Goal: Information Seeking & Learning: Learn about a topic

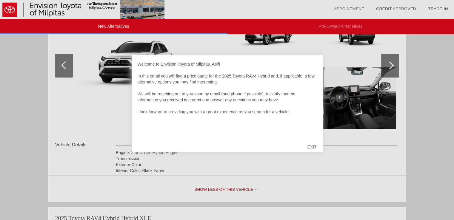
scroll to position [109, 0]
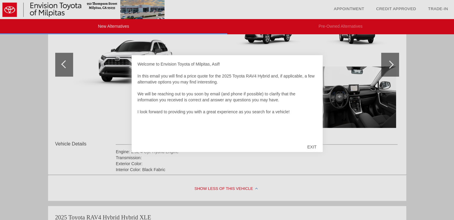
click at [315, 146] on div "EXIT" at bounding box center [311, 147] width 21 height 18
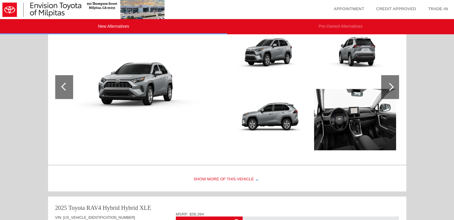
scroll to position [348, 0]
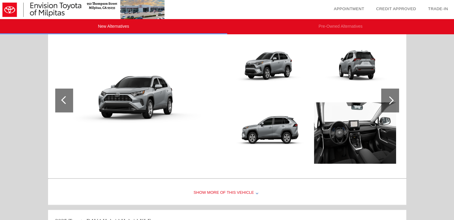
drag, startPoint x: 457, startPoint y: 67, endPoint x: 458, endPoint y: 124, distance: 56.7
click at [454, 124] on html "New Alternatives Pre-Owned Alternatives date_range Appointment check_box Credit…" at bounding box center [227, 98] width 454 height 893
click at [394, 94] on div at bounding box center [390, 101] width 18 height 24
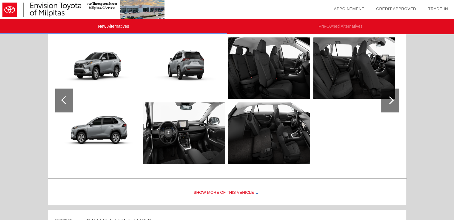
click at [394, 94] on div at bounding box center [390, 101] width 18 height 24
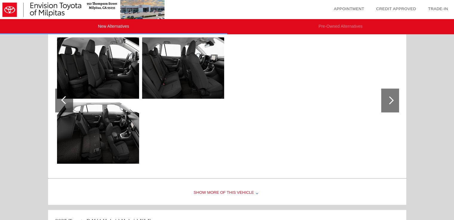
click at [394, 94] on div at bounding box center [390, 101] width 18 height 24
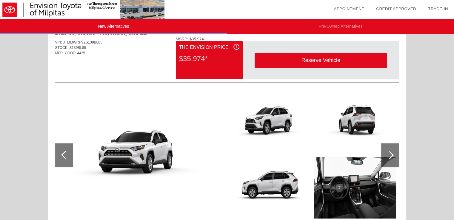
scroll to position [0, 0]
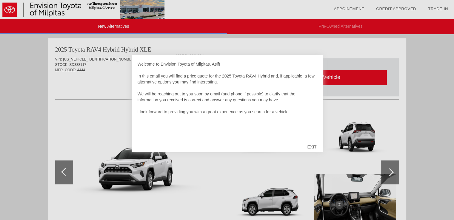
scroll to position [521, 0]
click at [311, 144] on div "EXIT" at bounding box center [311, 147] width 21 height 18
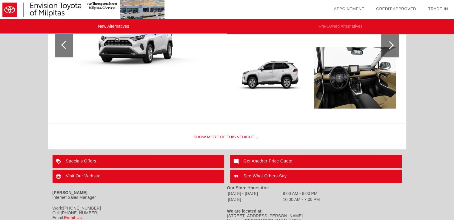
scroll to position [607, 0]
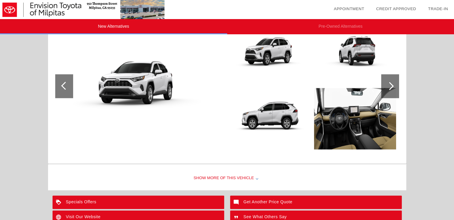
click at [258, 180] on div "Show More of this Vehicle" at bounding box center [227, 179] width 358 height 24
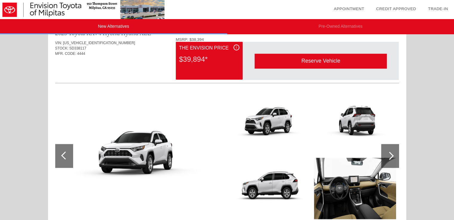
scroll to position [536, 0]
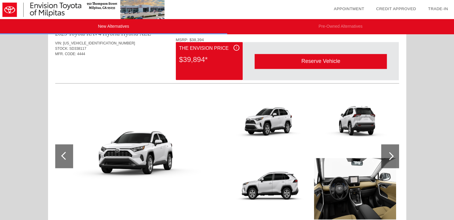
click at [394, 153] on div at bounding box center [390, 156] width 18 height 24
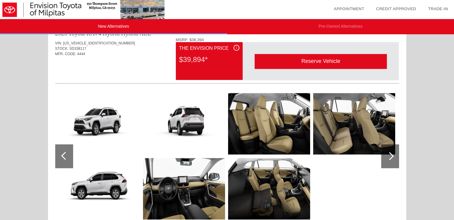
click at [394, 153] on div at bounding box center [390, 156] width 18 height 24
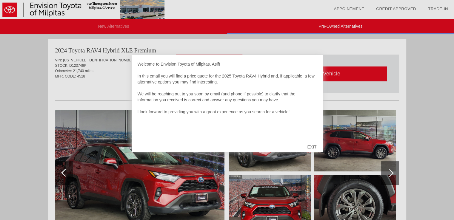
click at [309, 146] on div "EXIT" at bounding box center [311, 147] width 21 height 18
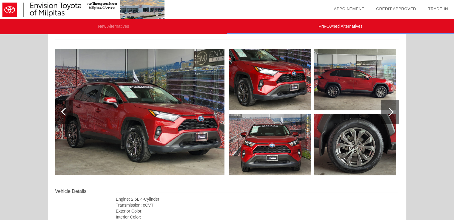
scroll to position [63, 0]
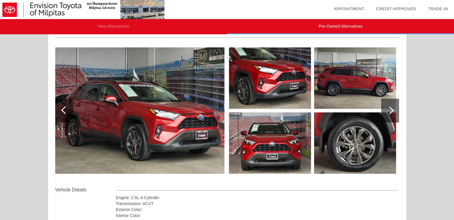
click at [391, 111] on div at bounding box center [390, 111] width 8 height 8
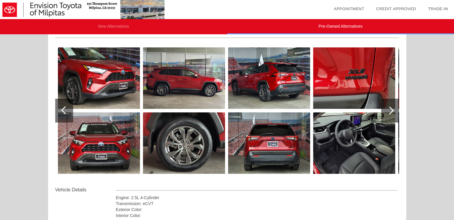
click at [391, 111] on div at bounding box center [390, 111] width 8 height 8
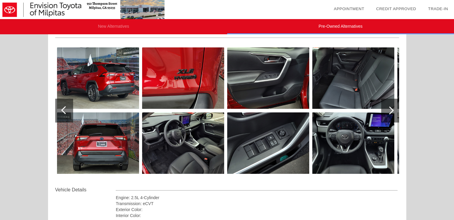
click at [187, 146] on img at bounding box center [183, 143] width 82 height 61
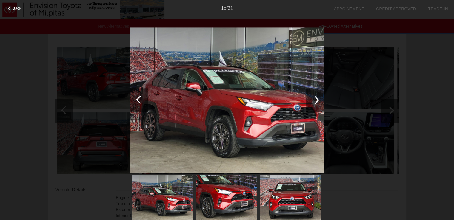
click at [187, 146] on img at bounding box center [227, 100] width 194 height 146
click at [311, 105] on div at bounding box center [315, 100] width 18 height 24
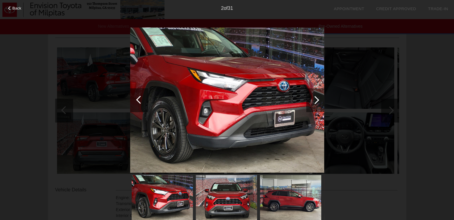
click at [311, 105] on div at bounding box center [315, 100] width 18 height 24
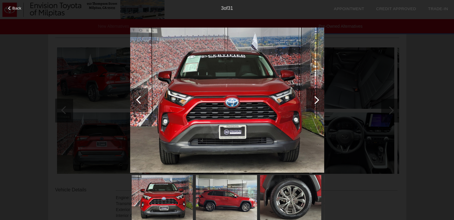
click at [311, 105] on div at bounding box center [315, 100] width 18 height 24
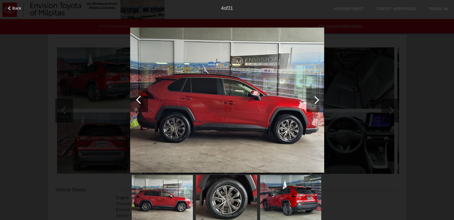
click at [311, 105] on div at bounding box center [315, 100] width 18 height 24
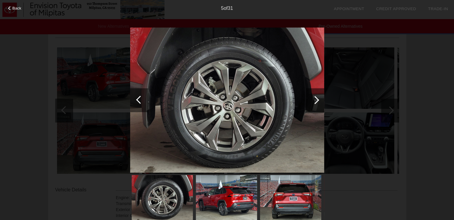
scroll to position [62, 0]
click at [311, 105] on div at bounding box center [315, 100] width 18 height 24
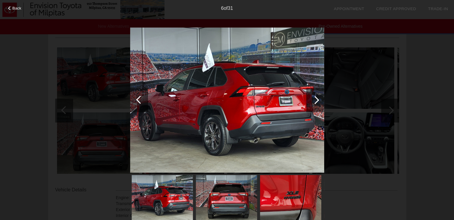
click at [311, 105] on div at bounding box center [315, 100] width 18 height 24
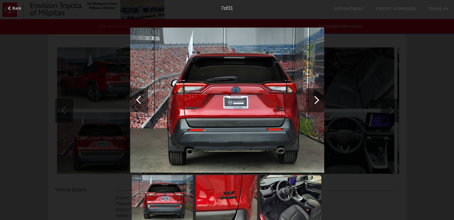
click at [311, 105] on div at bounding box center [315, 100] width 18 height 24
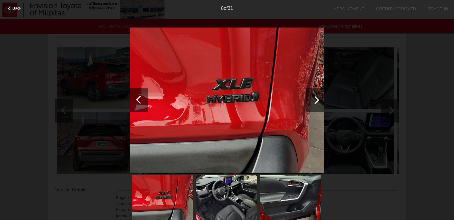
click at [311, 105] on div at bounding box center [315, 100] width 18 height 24
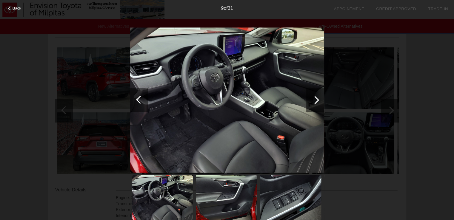
click at [311, 105] on div at bounding box center [315, 100] width 18 height 24
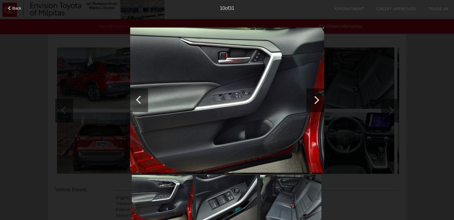
click at [311, 105] on div at bounding box center [315, 100] width 18 height 24
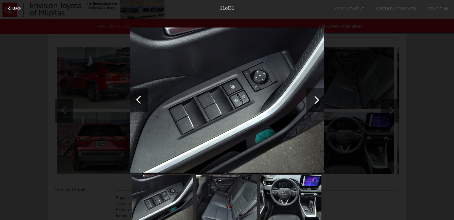
click at [311, 105] on div at bounding box center [315, 100] width 18 height 24
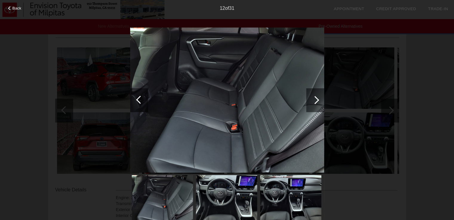
click at [311, 105] on div at bounding box center [315, 100] width 18 height 24
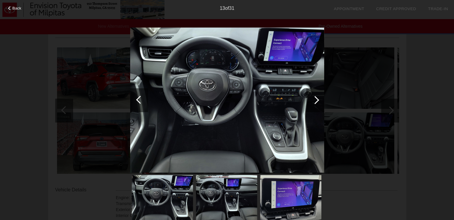
click at [311, 105] on div at bounding box center [315, 100] width 18 height 24
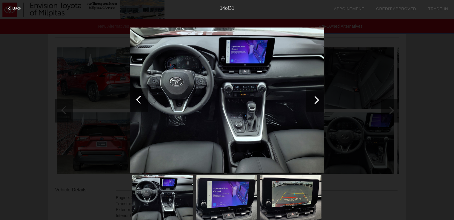
click at [311, 105] on div at bounding box center [315, 100] width 18 height 24
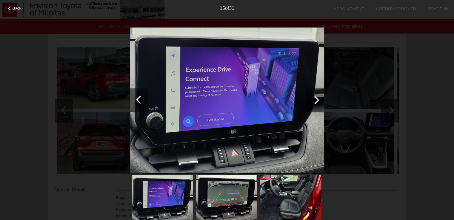
click at [311, 105] on div at bounding box center [315, 100] width 18 height 24
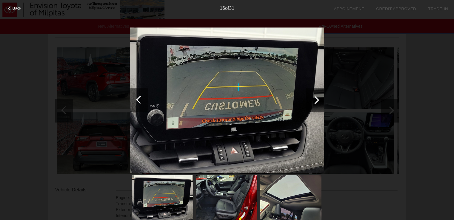
click at [311, 105] on div at bounding box center [315, 100] width 18 height 24
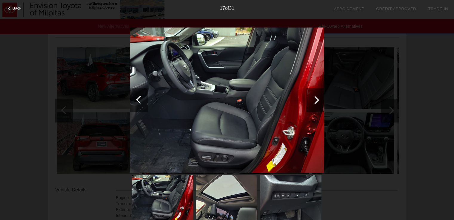
click at [311, 105] on div at bounding box center [315, 100] width 18 height 24
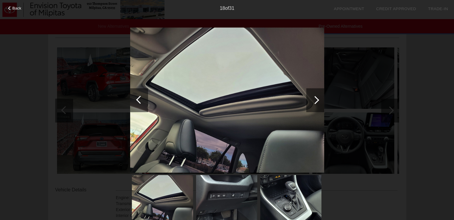
click at [311, 105] on div at bounding box center [315, 100] width 18 height 24
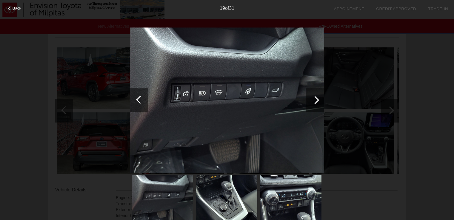
click at [311, 105] on div at bounding box center [315, 100] width 18 height 24
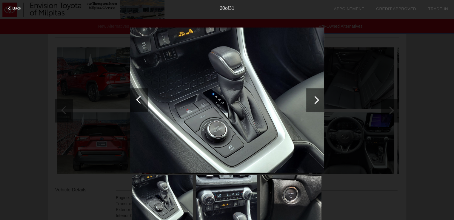
click at [311, 105] on div at bounding box center [315, 100] width 18 height 24
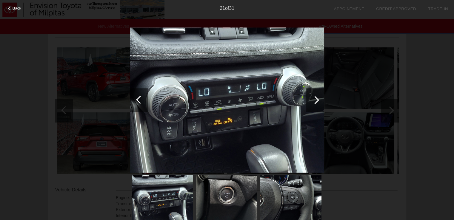
click at [311, 105] on div at bounding box center [315, 100] width 18 height 24
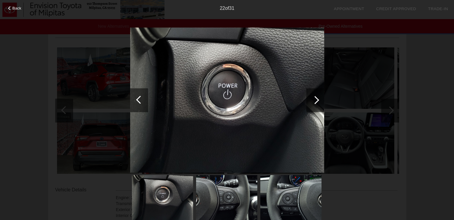
click at [311, 105] on div at bounding box center [315, 100] width 18 height 24
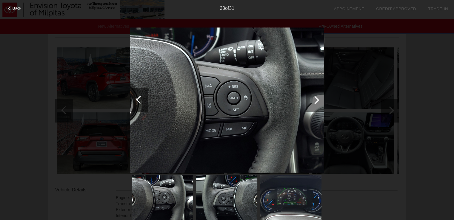
click at [311, 105] on div at bounding box center [315, 100] width 18 height 24
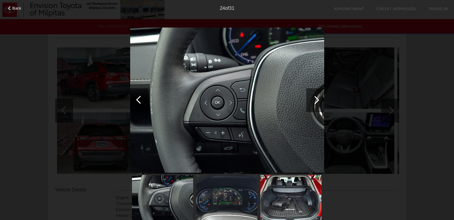
click at [311, 105] on div at bounding box center [315, 100] width 18 height 24
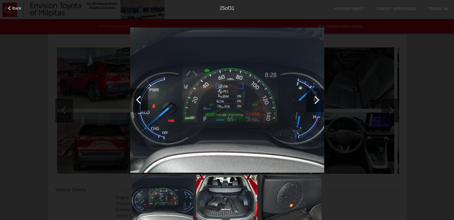
click at [311, 105] on div at bounding box center [315, 100] width 18 height 24
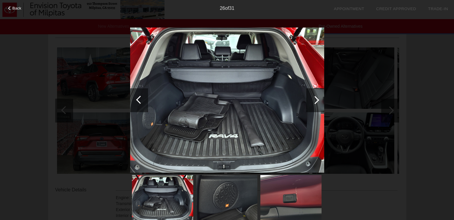
click at [311, 105] on div at bounding box center [315, 100] width 18 height 24
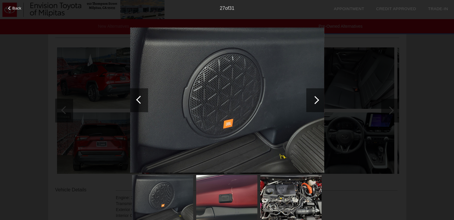
click at [311, 105] on div at bounding box center [315, 100] width 18 height 24
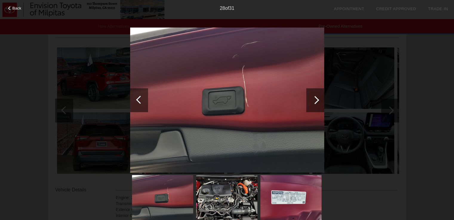
click at [311, 105] on div at bounding box center [315, 100] width 18 height 24
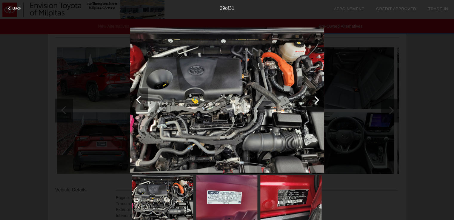
click at [311, 105] on div at bounding box center [315, 100] width 18 height 24
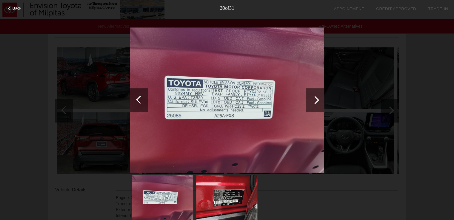
click at [311, 105] on div at bounding box center [315, 100] width 18 height 24
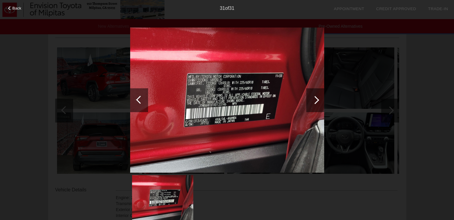
click at [311, 105] on div at bounding box center [315, 100] width 18 height 24
click at [4, 11] on div "31 of 31" at bounding box center [227, 6] width 454 height 12
click at [10, 7] on div at bounding box center [10, 8] width 4 height 4
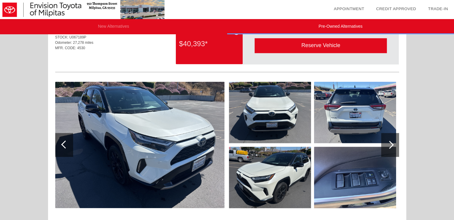
scroll to position [645, 0]
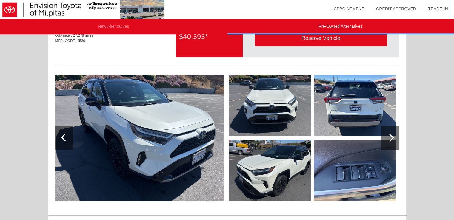
click at [387, 133] on div at bounding box center [390, 138] width 18 height 24
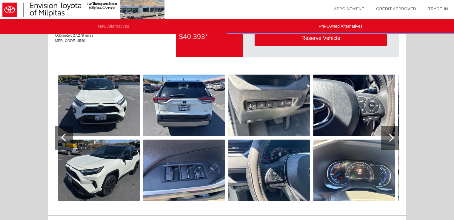
click at [387, 133] on div at bounding box center [390, 138] width 18 height 24
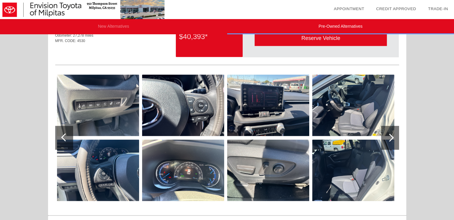
click at [387, 133] on div at bounding box center [390, 138] width 18 height 24
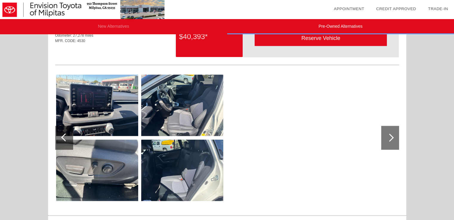
click at [106, 153] on img at bounding box center [97, 170] width 82 height 61
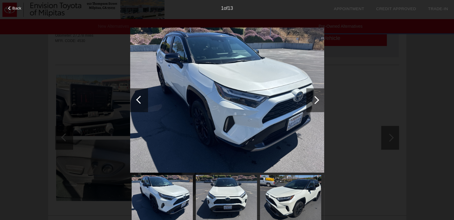
click at [317, 102] on div at bounding box center [315, 100] width 18 height 24
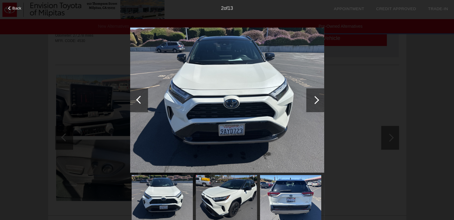
click at [317, 102] on div at bounding box center [315, 100] width 18 height 24
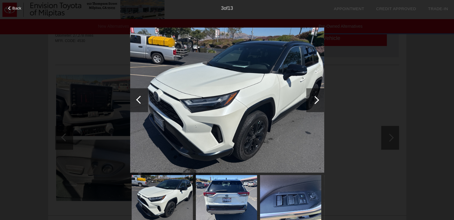
click at [317, 102] on div at bounding box center [315, 100] width 18 height 24
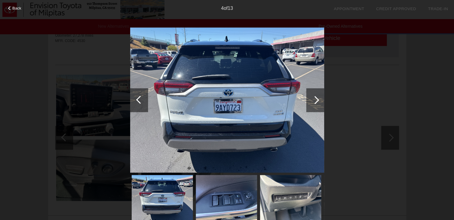
click at [317, 102] on div at bounding box center [315, 100] width 18 height 24
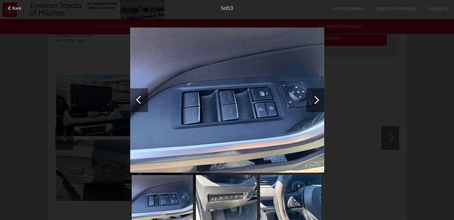
click at [317, 102] on div at bounding box center [315, 100] width 18 height 24
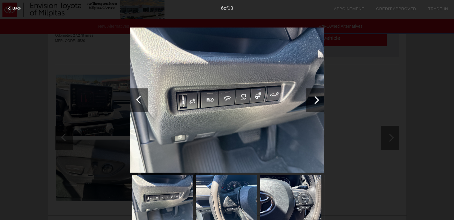
click at [317, 102] on div at bounding box center [315, 100] width 18 height 24
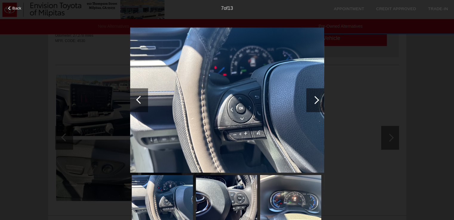
click at [317, 102] on div at bounding box center [315, 100] width 18 height 24
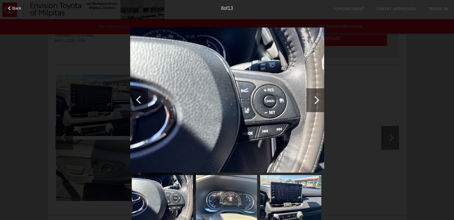
click at [317, 102] on div at bounding box center [315, 100] width 18 height 24
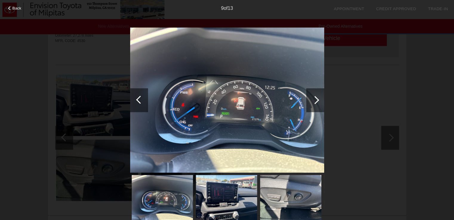
click at [317, 102] on div at bounding box center [315, 100] width 18 height 24
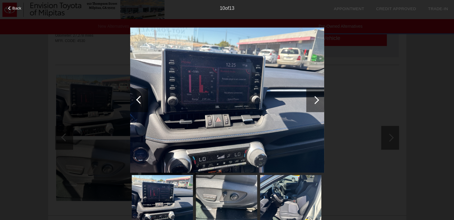
click at [317, 102] on div at bounding box center [315, 100] width 18 height 24
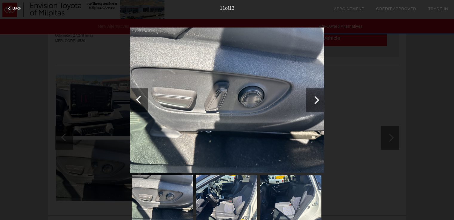
click at [317, 102] on div at bounding box center [315, 100] width 18 height 24
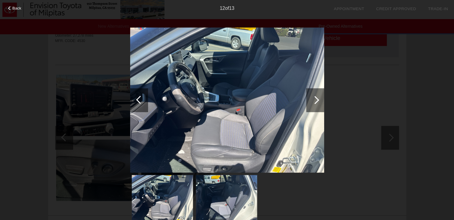
click at [317, 102] on div at bounding box center [315, 100] width 18 height 24
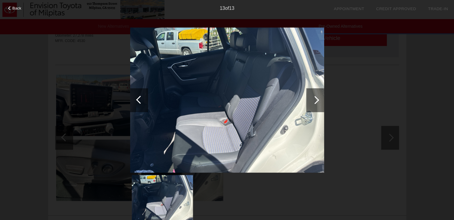
click at [317, 102] on div at bounding box center [315, 100] width 18 height 24
click at [310, 102] on div at bounding box center [315, 100] width 18 height 24
click at [9, 12] on div "Back 13 of 13" at bounding box center [227, 110] width 454 height 220
click at [8, 10] on div "13 of 13" at bounding box center [227, 6] width 454 height 12
